Goal: Transaction & Acquisition: Purchase product/service

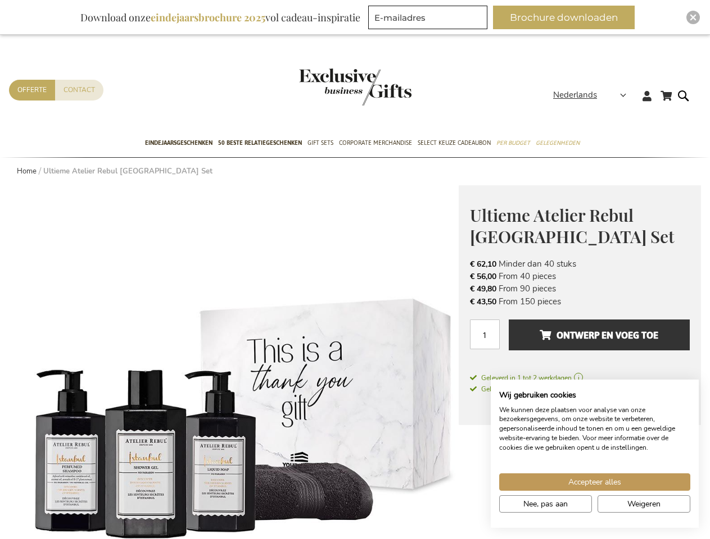
click at [593, 95] on span "Nederlands" at bounding box center [575, 95] width 44 height 13
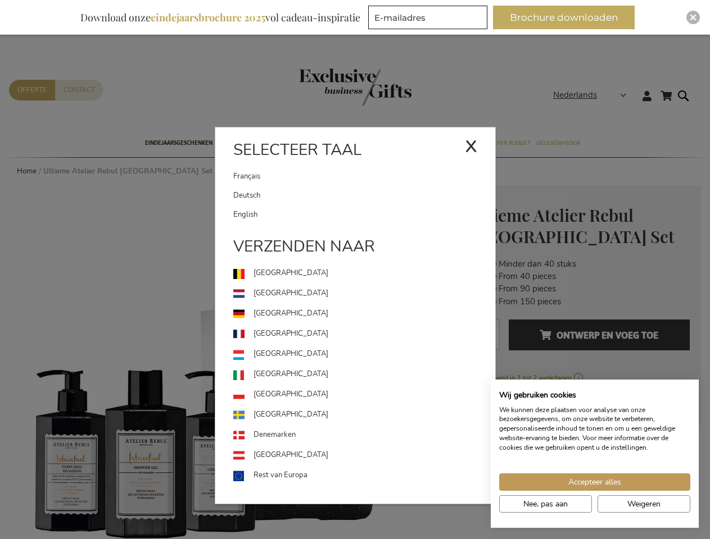
click at [234, 362] on link "[GEOGRAPHIC_DATA]" at bounding box center [364, 354] width 262 height 20
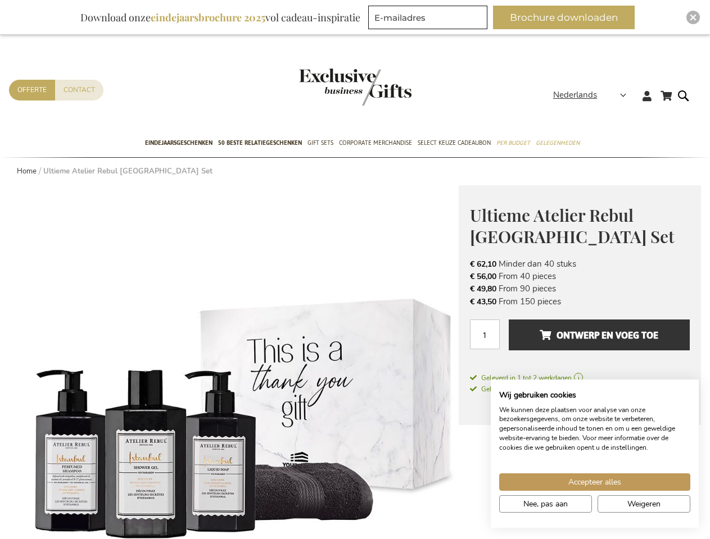
click at [579, 340] on span "Ontwerp en voeg toe" at bounding box center [598, 335] width 119 height 18
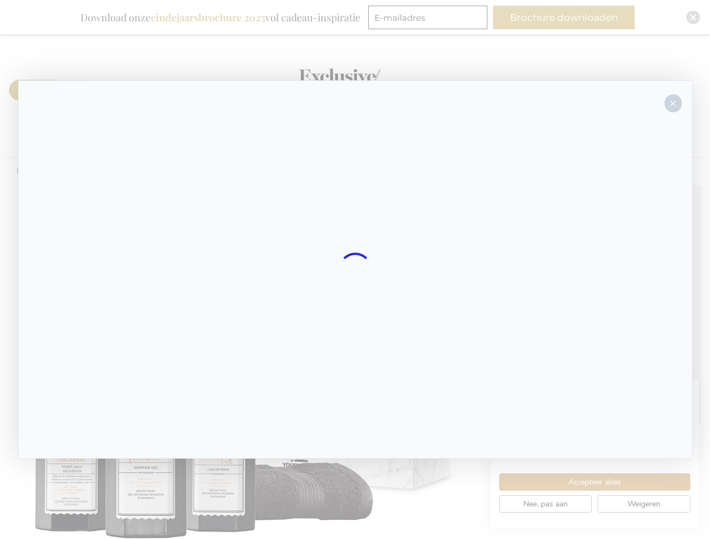
click at [599, 335] on div at bounding box center [355, 269] width 674 height 379
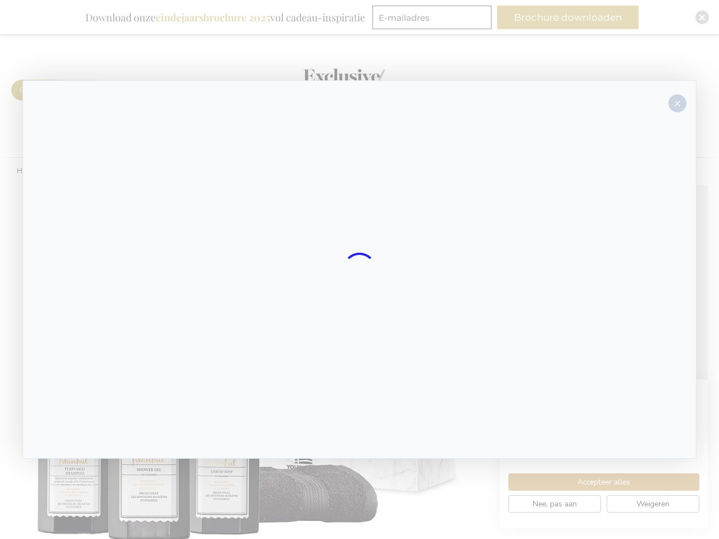
click at [568, 17] on div at bounding box center [359, 269] width 719 height 539
click at [699, 17] on img "Close" at bounding box center [702, 17] width 7 height 7
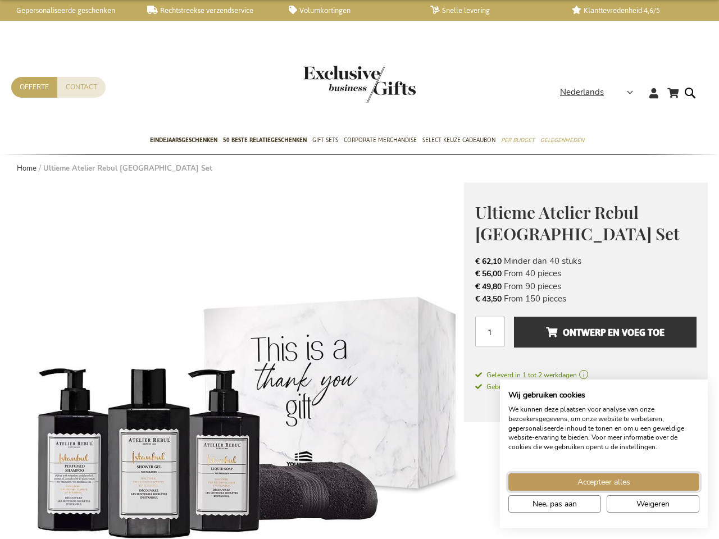
click at [594, 482] on span "Accepteer alles" at bounding box center [604, 482] width 53 height 12
